Goal: Navigation & Orientation: Find specific page/section

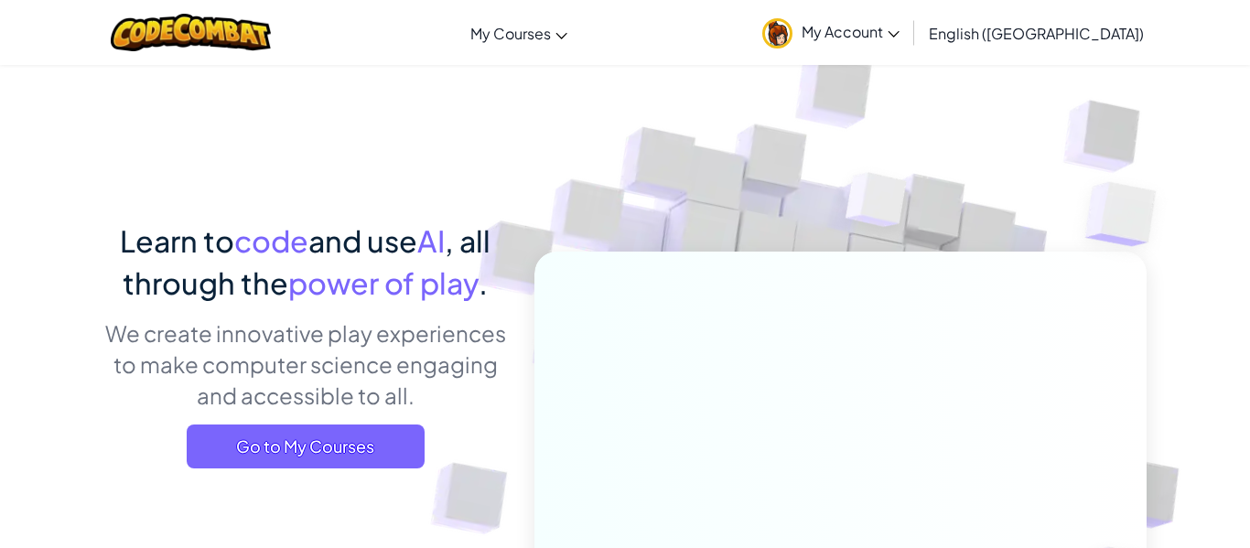
click at [900, 35] on span "My Account" at bounding box center [851, 31] width 98 height 19
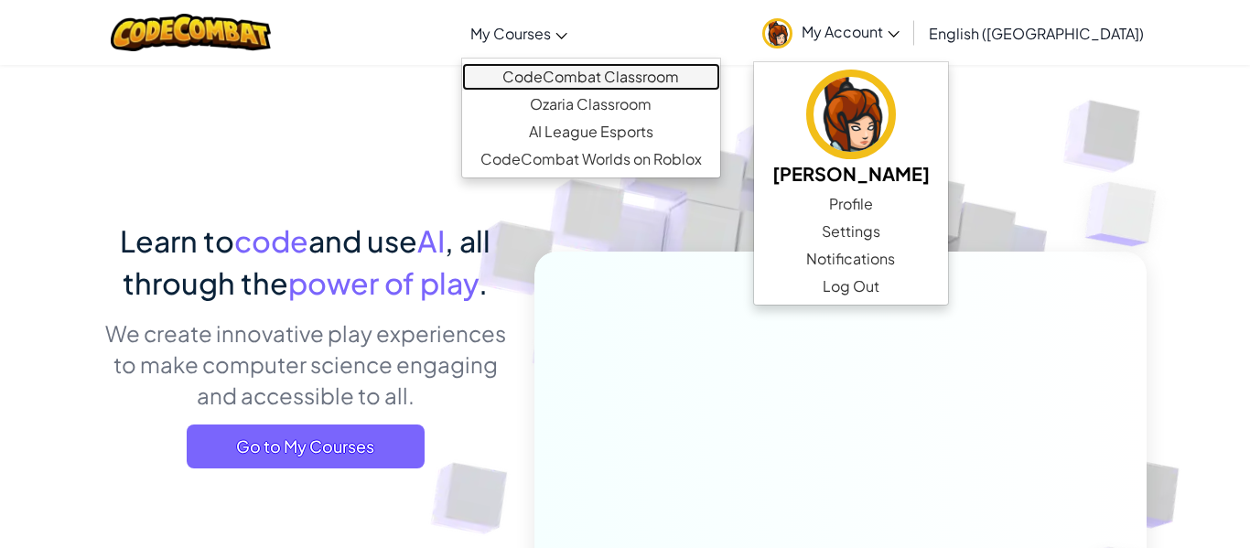
click at [600, 81] on link "CodeCombat Classroom" at bounding box center [591, 76] width 258 height 27
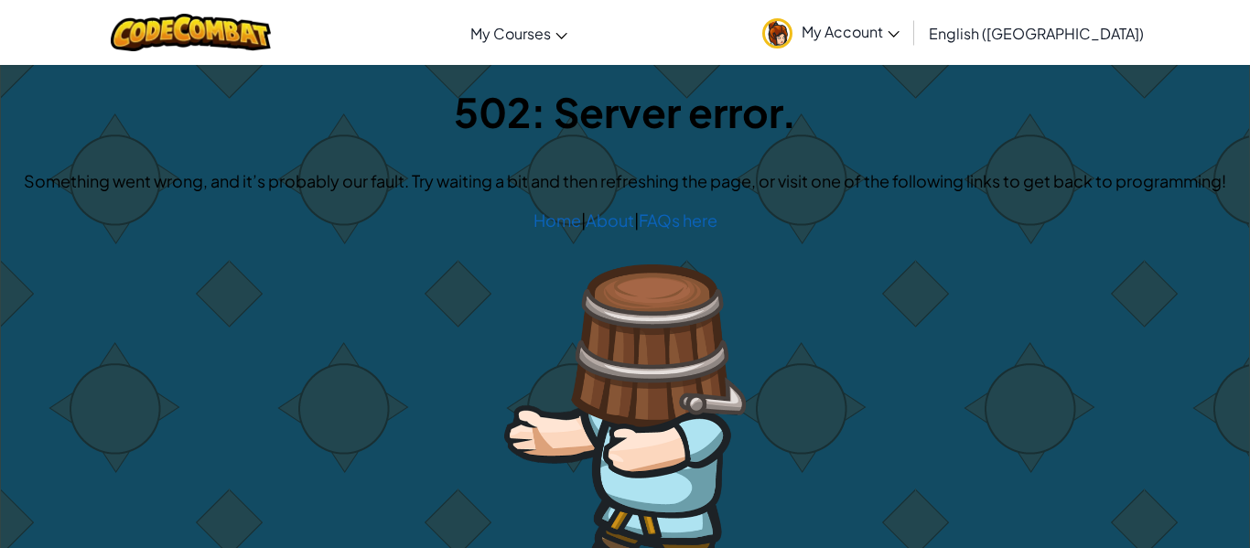
click at [900, 29] on span "My Account" at bounding box center [851, 31] width 98 height 19
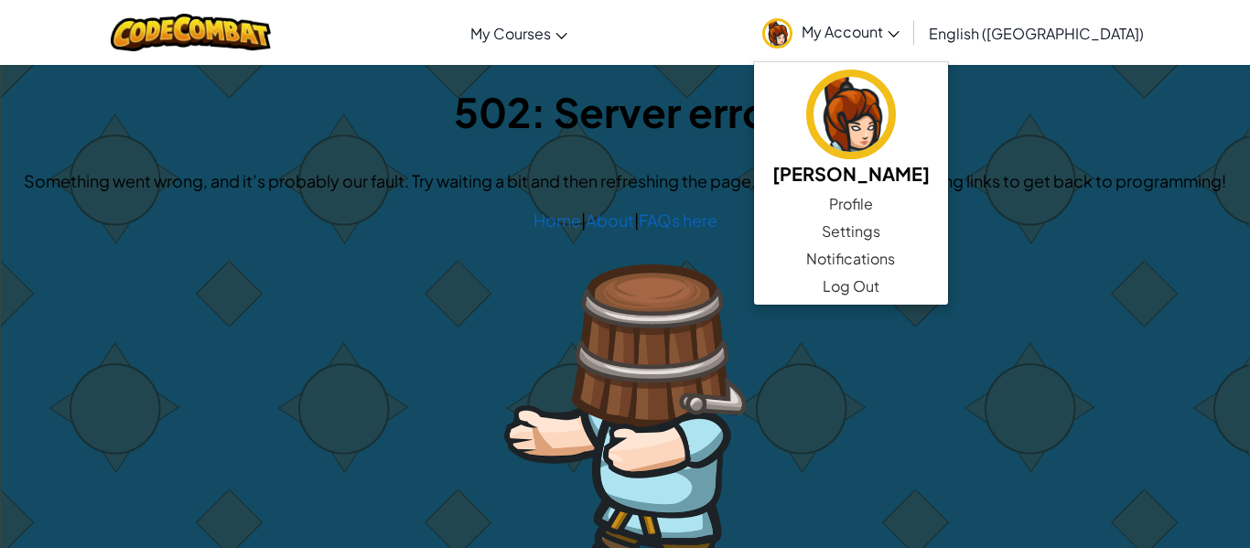
click at [900, 29] on span "My Account" at bounding box center [851, 31] width 98 height 19
